Goal: Check status: Check status

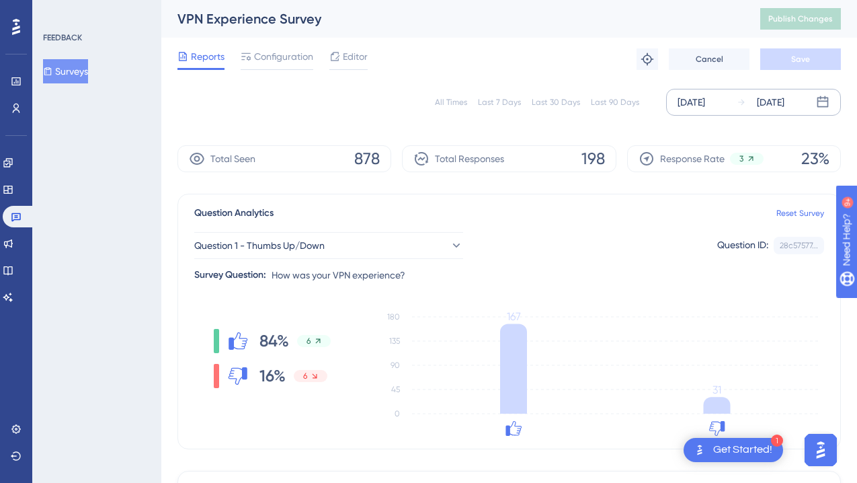
click at [777, 91] on div "Sep 01 2025 Sep 02 2025" at bounding box center [753, 102] width 175 height 27
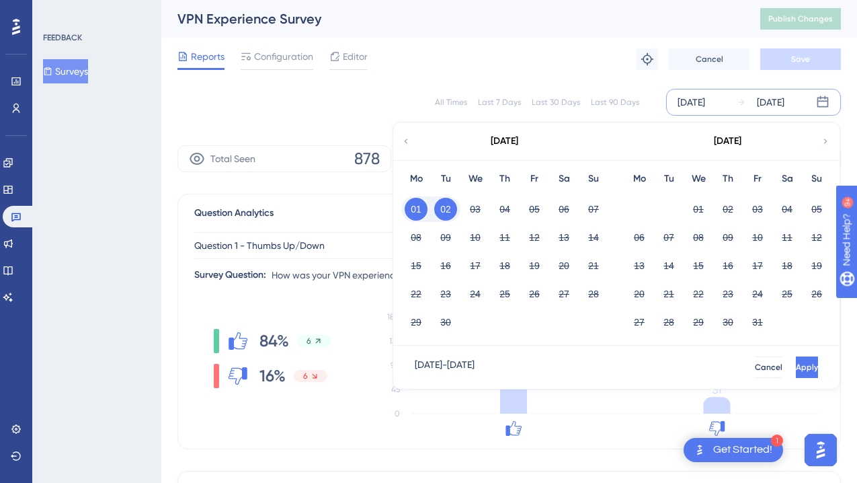
click at [411, 206] on button "01" at bounding box center [416, 209] width 23 height 23
click at [440, 206] on button "02" at bounding box center [445, 209] width 23 height 23
click at [421, 206] on button "01" at bounding box center [416, 209] width 23 height 23
click at [467, 205] on div "03" at bounding box center [475, 209] width 30 height 26
click at [421, 211] on button "01" at bounding box center [416, 209] width 23 height 23
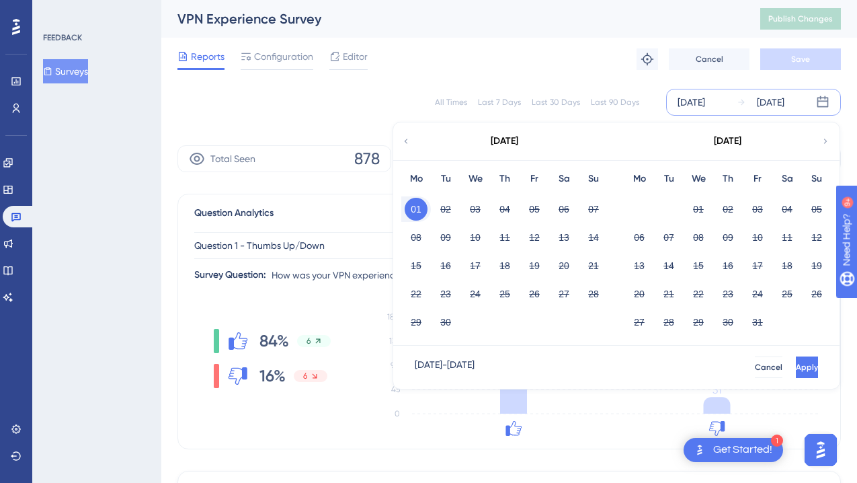
click at [421, 211] on button "01" at bounding box center [416, 209] width 23 height 23
click at [423, 207] on button "01" at bounding box center [416, 209] width 23 height 23
click at [418, 211] on button "01" at bounding box center [416, 209] width 23 height 23
click at [447, 210] on button "02" at bounding box center [445, 209] width 23 height 23
click at [420, 208] on button "01" at bounding box center [416, 209] width 23 height 23
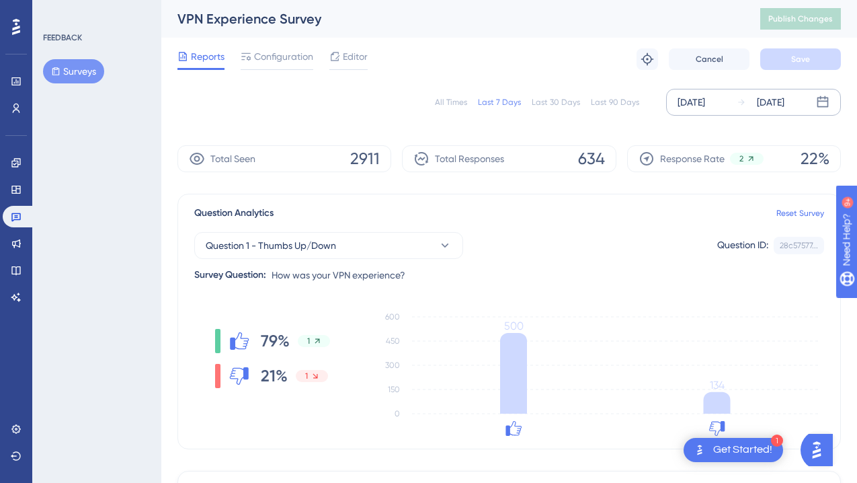
click at [751, 107] on div "[DATE]" at bounding box center [761, 102] width 48 height 16
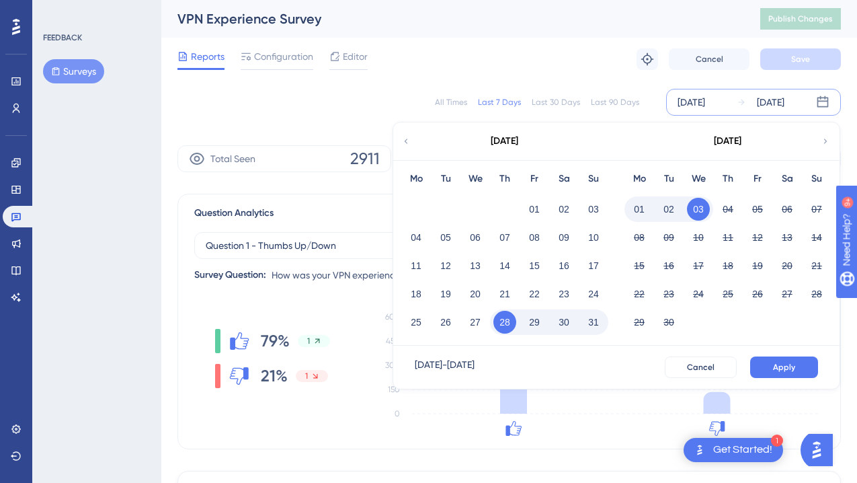
click at [637, 210] on button "01" at bounding box center [639, 209] width 23 height 23
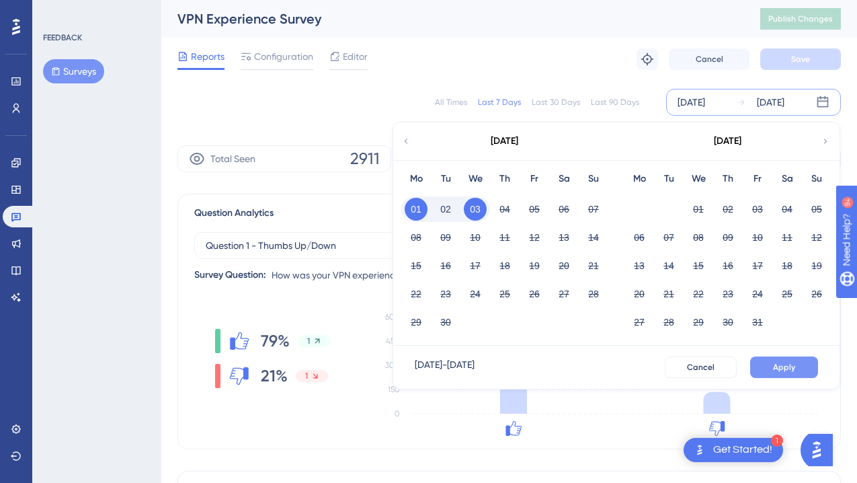
click at [779, 363] on span "Apply" at bounding box center [784, 367] width 22 height 11
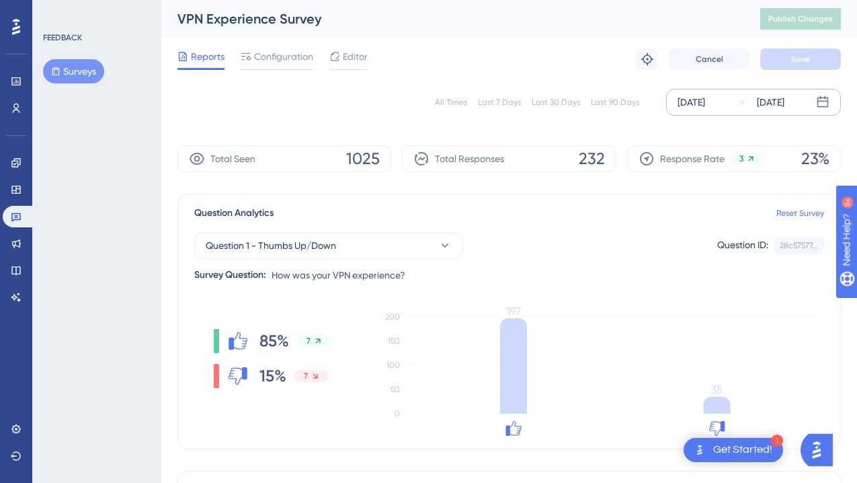
click at [762, 109] on div "[DATE]" at bounding box center [771, 102] width 28 height 16
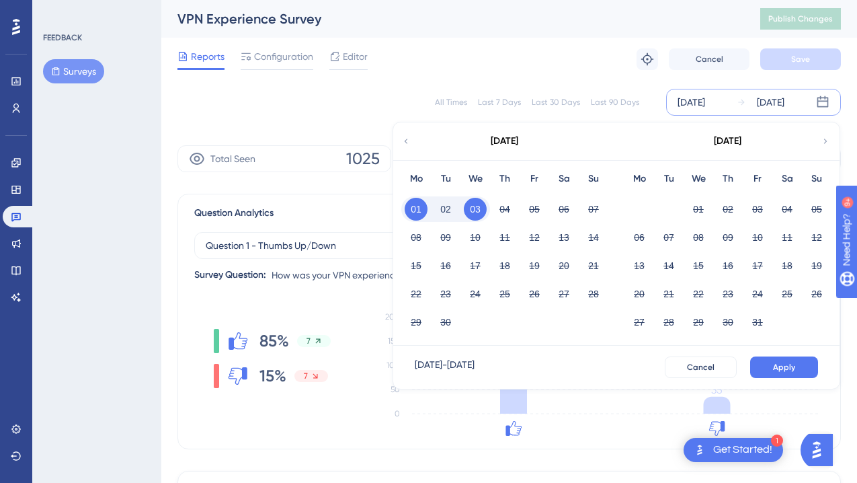
click at [404, 136] on icon at bounding box center [405, 141] width 9 height 12
click at [723, 324] on button "28" at bounding box center [728, 322] width 23 height 23
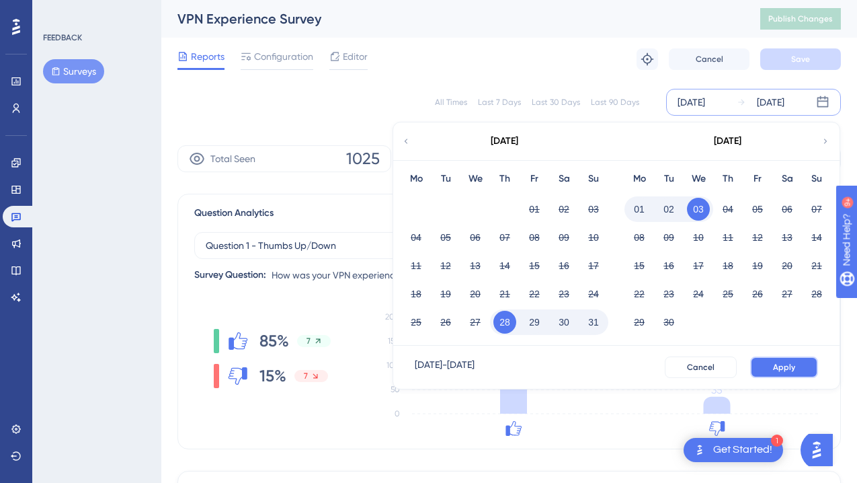
click at [780, 362] on span "Apply" at bounding box center [784, 367] width 22 height 11
